Goal: Check status

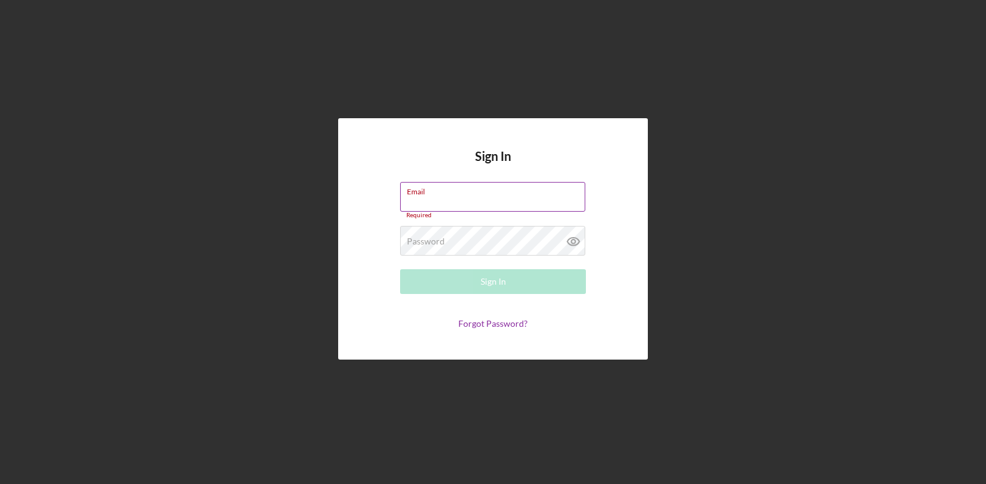
click at [448, 207] on input "Email" at bounding box center [492, 197] width 185 height 30
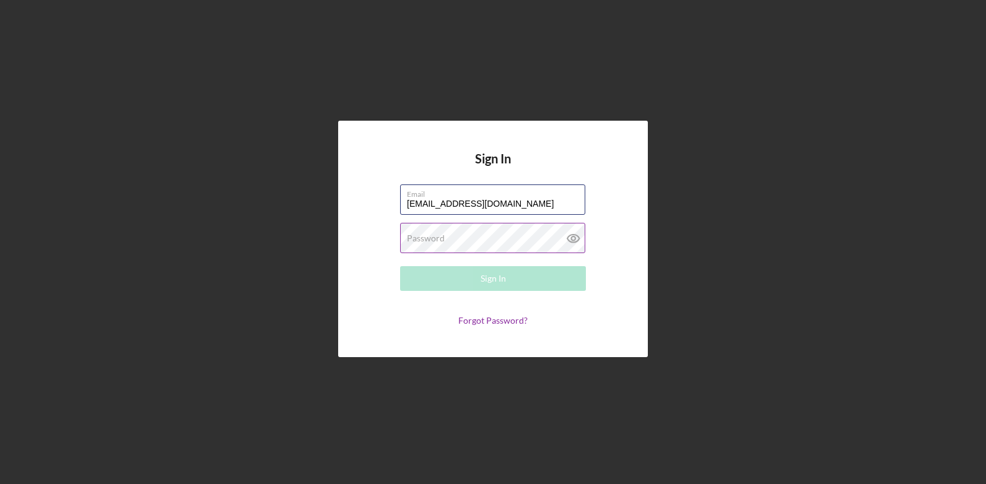
type input "[EMAIL_ADDRESS][DOMAIN_NAME]"
click at [439, 235] on label "Password" at bounding box center [426, 238] width 38 height 10
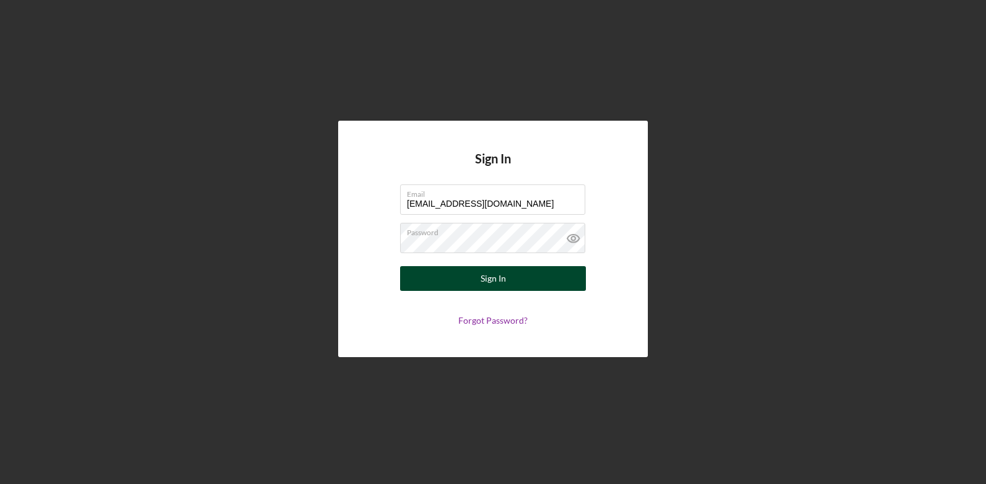
click at [478, 284] on button "Sign In" at bounding box center [493, 278] width 186 height 25
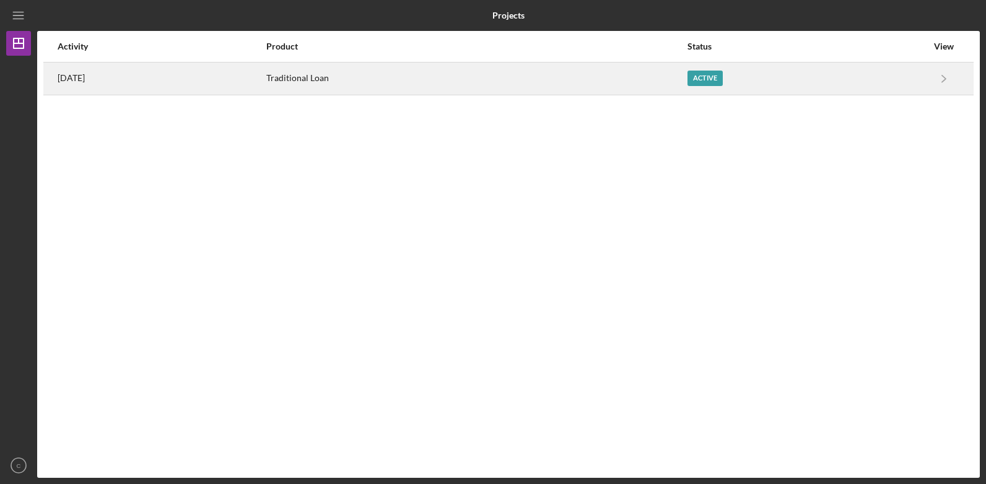
click at [265, 79] on div "[DATE]" at bounding box center [161, 78] width 207 height 31
